Goal: Check status

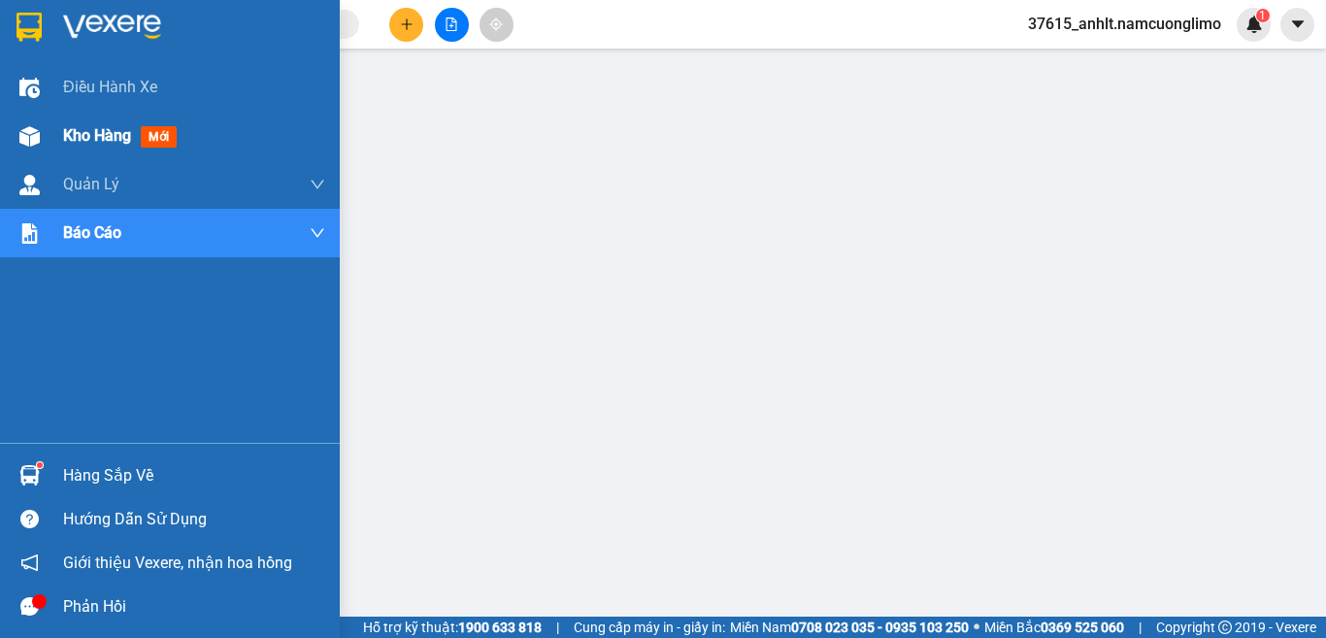
click at [29, 138] on img at bounding box center [29, 136] width 20 height 20
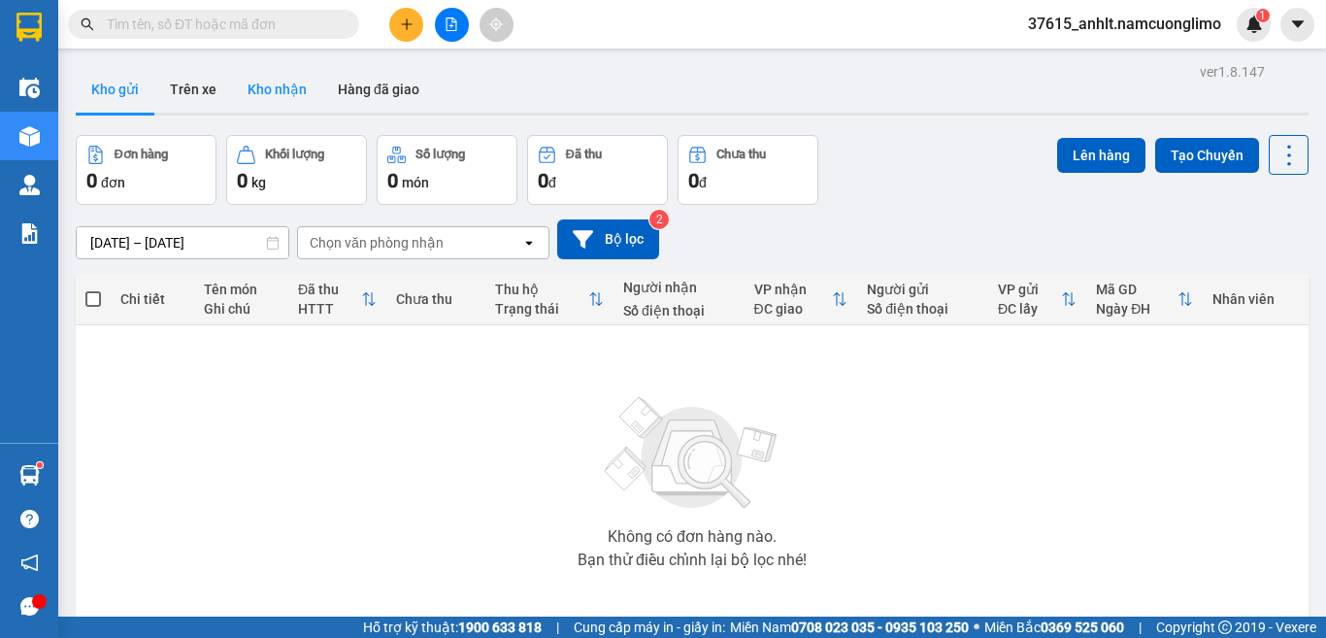
click at [293, 80] on button "Kho nhận" at bounding box center [277, 89] width 90 height 47
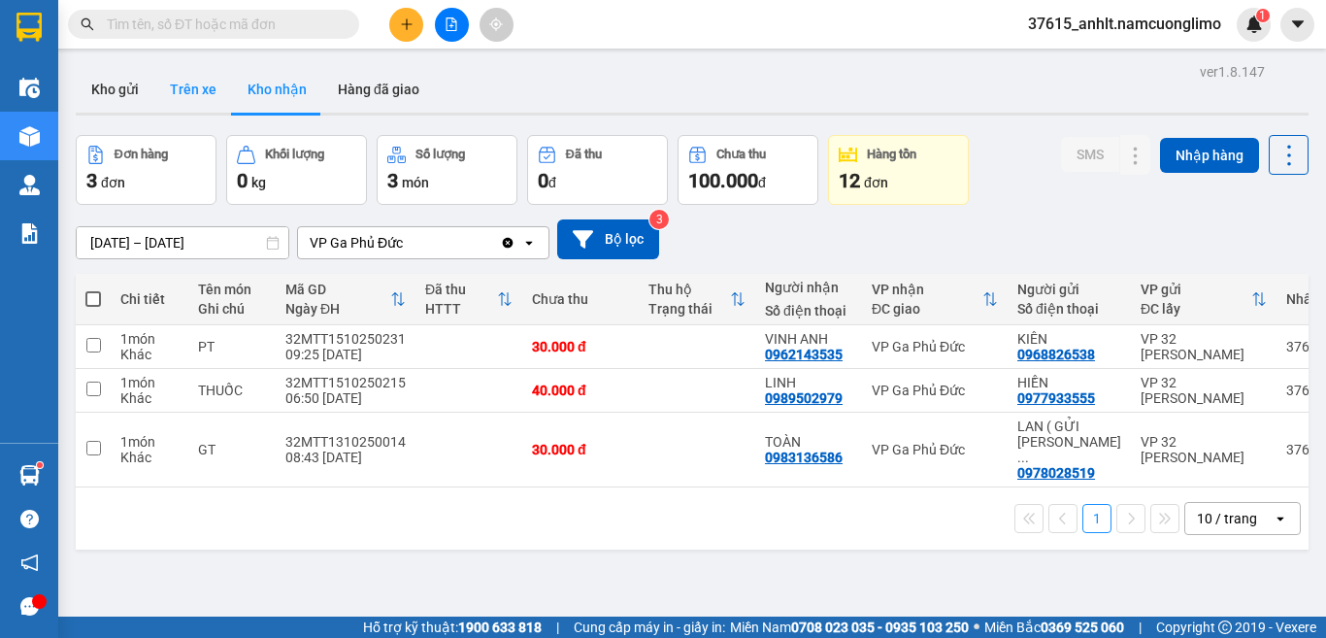
click at [184, 92] on button "Trên xe" at bounding box center [193, 89] width 78 height 47
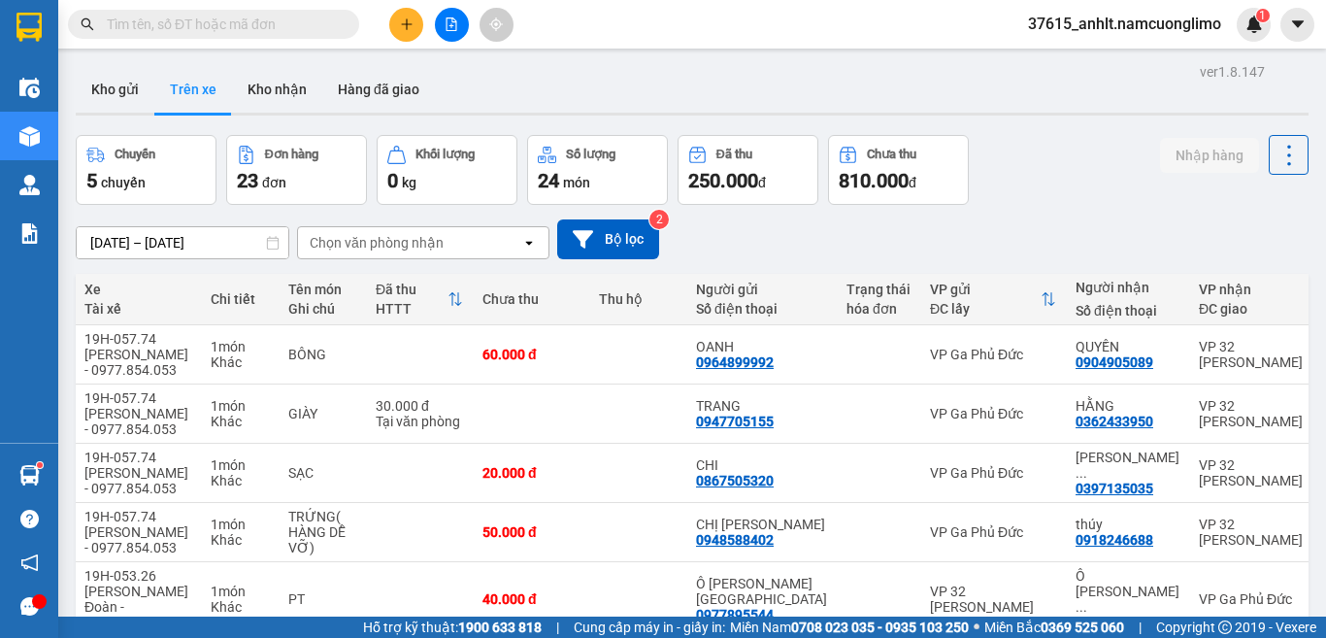
click at [418, 237] on div "Chọn văn phòng nhận" at bounding box center [377, 242] width 134 height 19
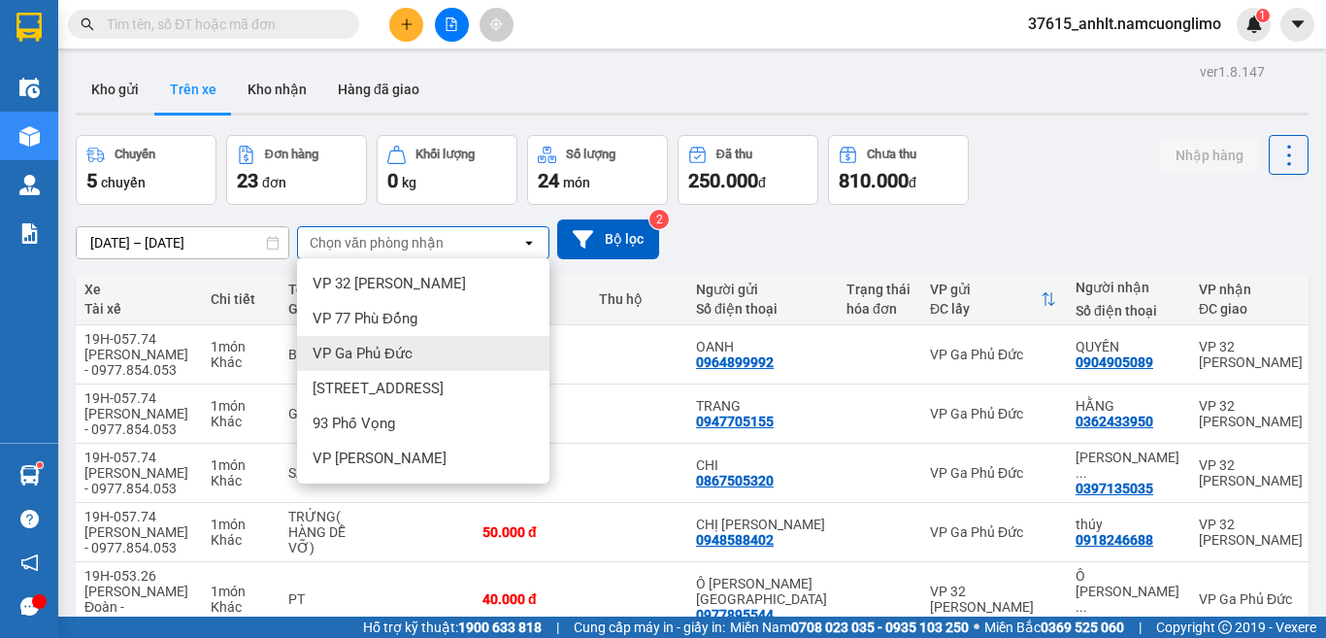
click at [387, 363] on div "VP Ga Phủ Đức" at bounding box center [423, 353] width 252 height 35
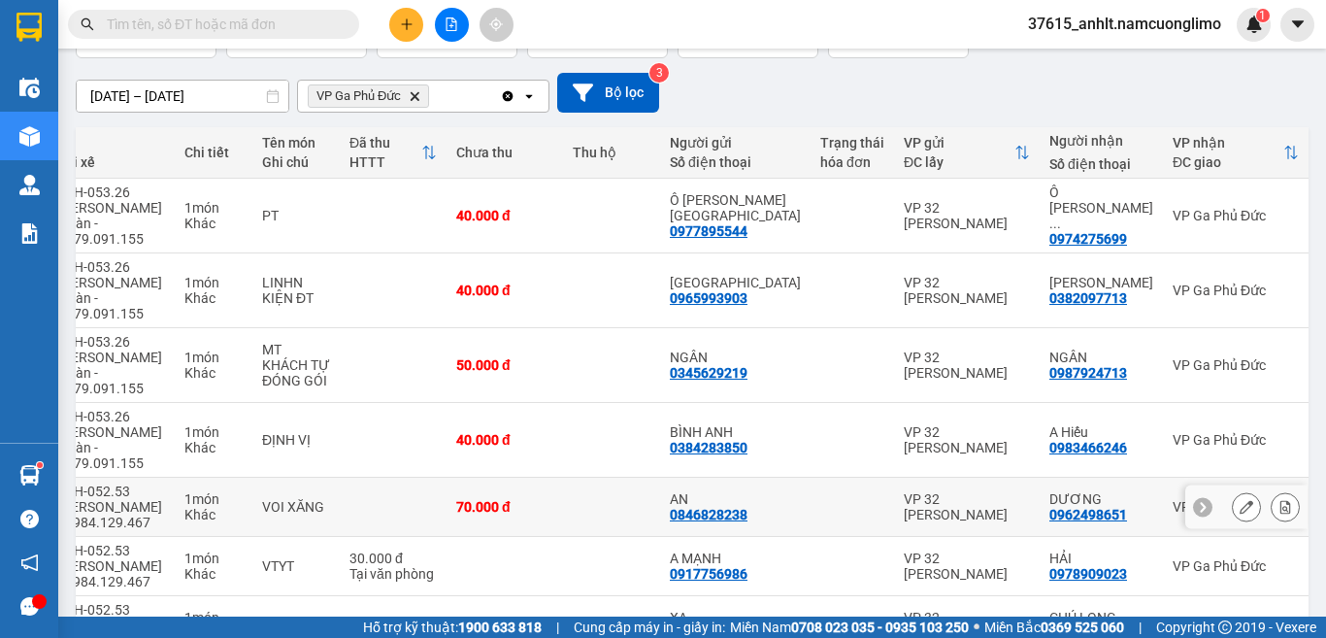
scroll to position [194, 0]
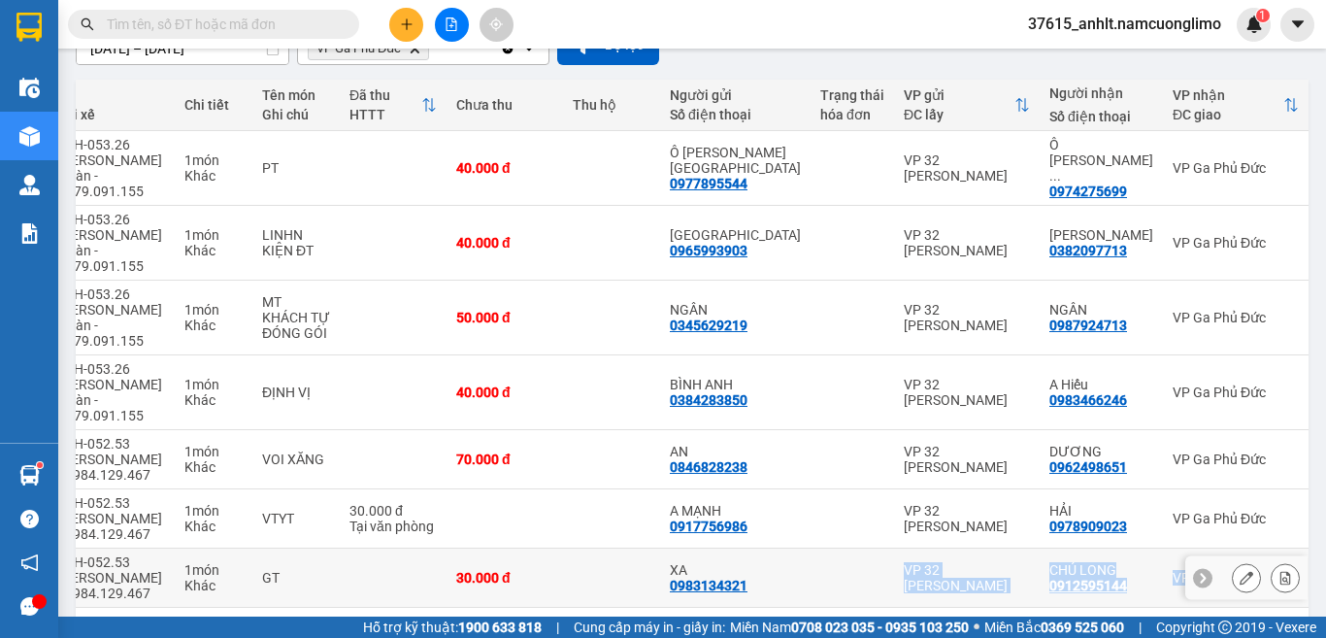
drag, startPoint x: 899, startPoint y: 553, endPoint x: 800, endPoint y: 541, distance: 99.8
click at [800, 541] on div "Mã đơn hàng Nhân viên Tuyến Chuyến Xe Tài xế Chi tiết Tên món Ghi chú Đã thu HT…" at bounding box center [692, 375] width 1233 height 590
click at [811, 549] on td at bounding box center [853, 578] width 84 height 59
checkbox input "true"
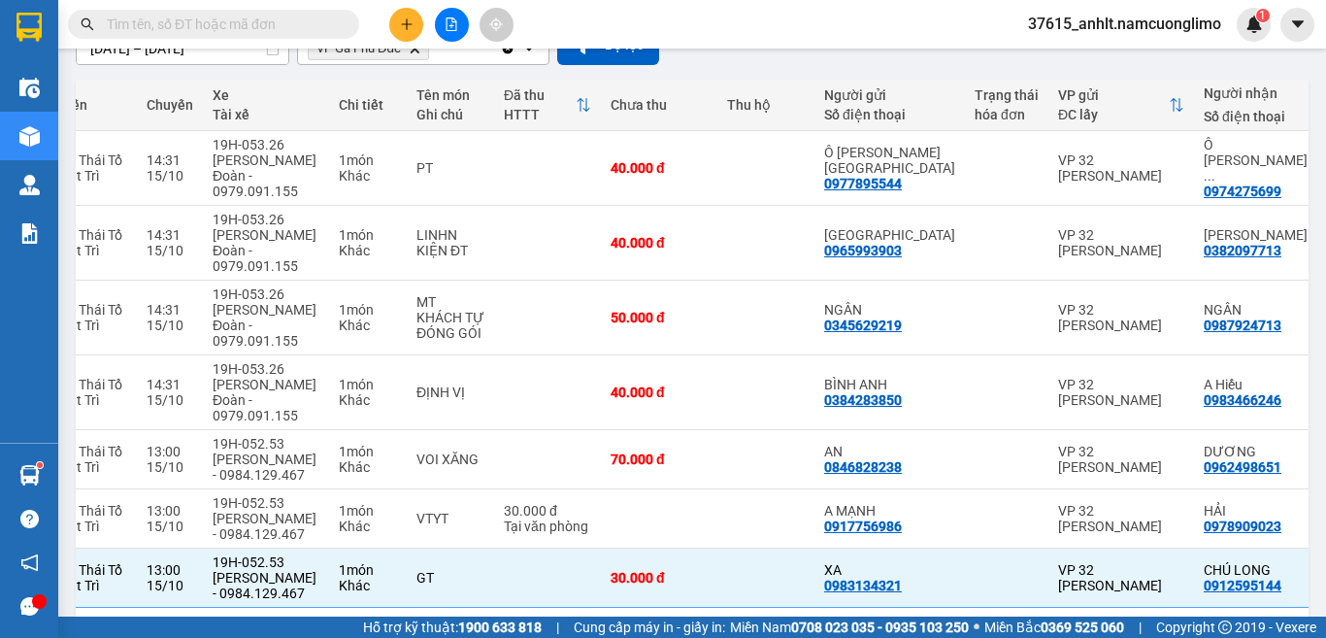
scroll to position [0, 462]
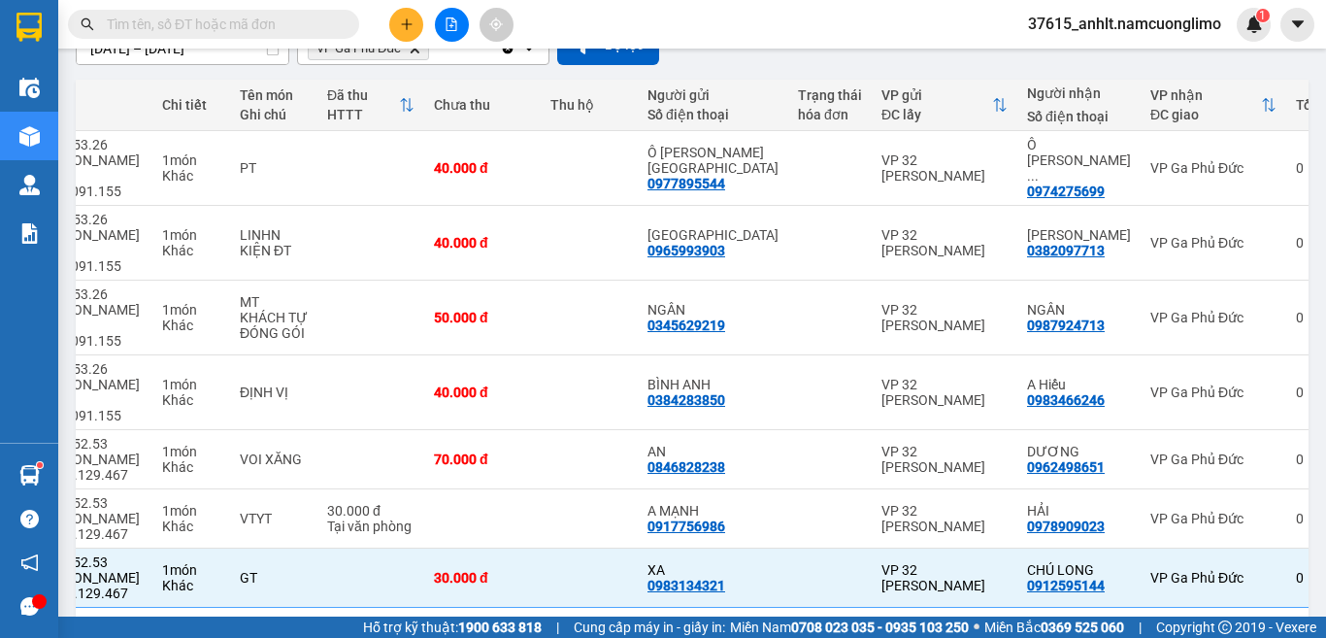
click at [414, 622] on div "1 10 / trang open" at bounding box center [693, 638] width 1218 height 33
